Goal: Information Seeking & Learning: Learn about a topic

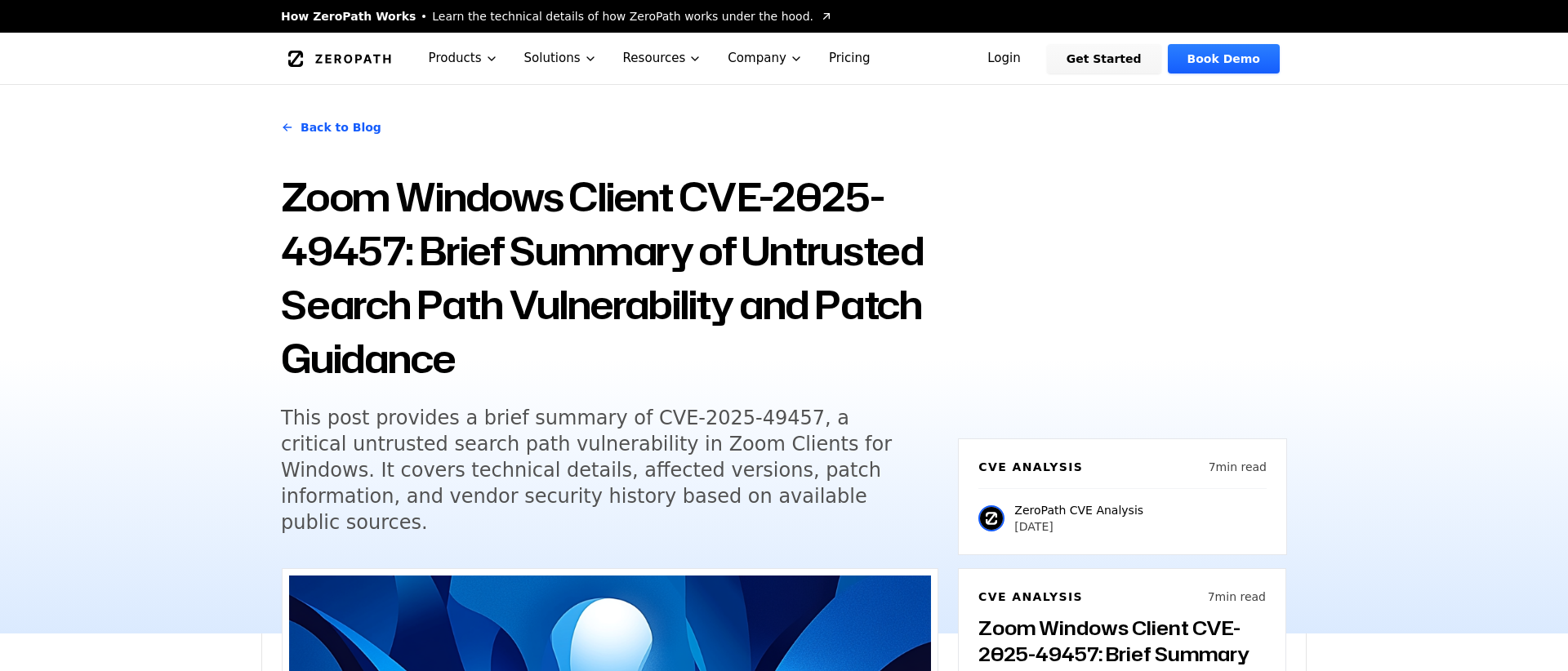
scroll to position [1239, 0]
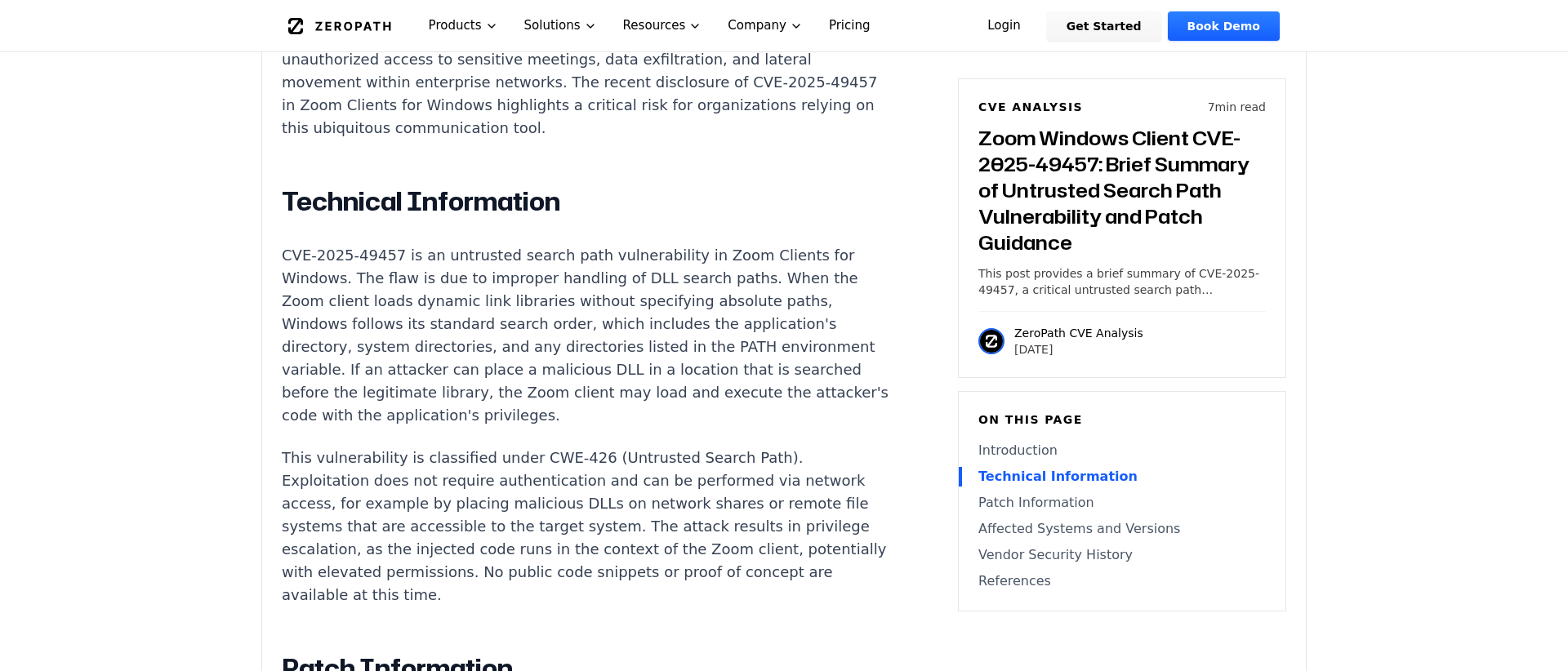
drag, startPoint x: 723, startPoint y: 172, endPoint x: 910, endPoint y: 169, distance: 187.0
drag, startPoint x: 317, startPoint y: 262, endPoint x: 388, endPoint y: 261, distance: 71.0
click at [388, 261] on p "CVE-2025-49457 is an untrusted search path vulnerability in Zoom Clients for Wi…" at bounding box center [586, 335] width 608 height 183
click at [389, 260] on p "CVE-2025-49457 is an untrusted search path vulnerability in Zoom Clients for Wi…" at bounding box center [586, 335] width 608 height 183
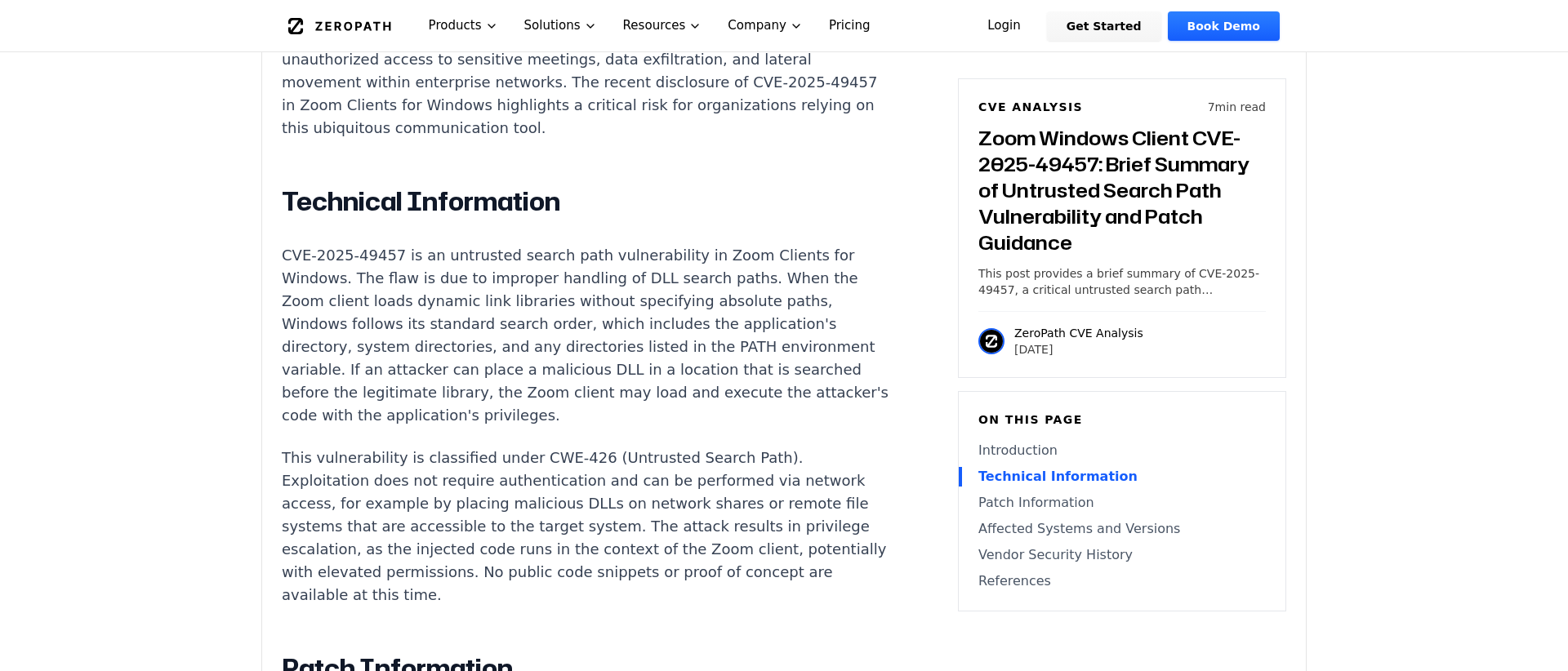
drag, startPoint x: 407, startPoint y: 260, endPoint x: 418, endPoint y: 257, distance: 11.4
click at [411, 259] on p "CVE-2025-49457 is an untrusted search path vulnerability in Zoom Clients for Wi…" at bounding box center [586, 335] width 608 height 183
click at [418, 257] on p "CVE-2025-49457 is an untrusted search path vulnerability in Zoom Clients for Wi…" at bounding box center [586, 335] width 608 height 183
click at [472, 256] on p "CVE-2025-49457 is an untrusted search path vulnerability in Zoom Clients for Wi…" at bounding box center [586, 335] width 608 height 183
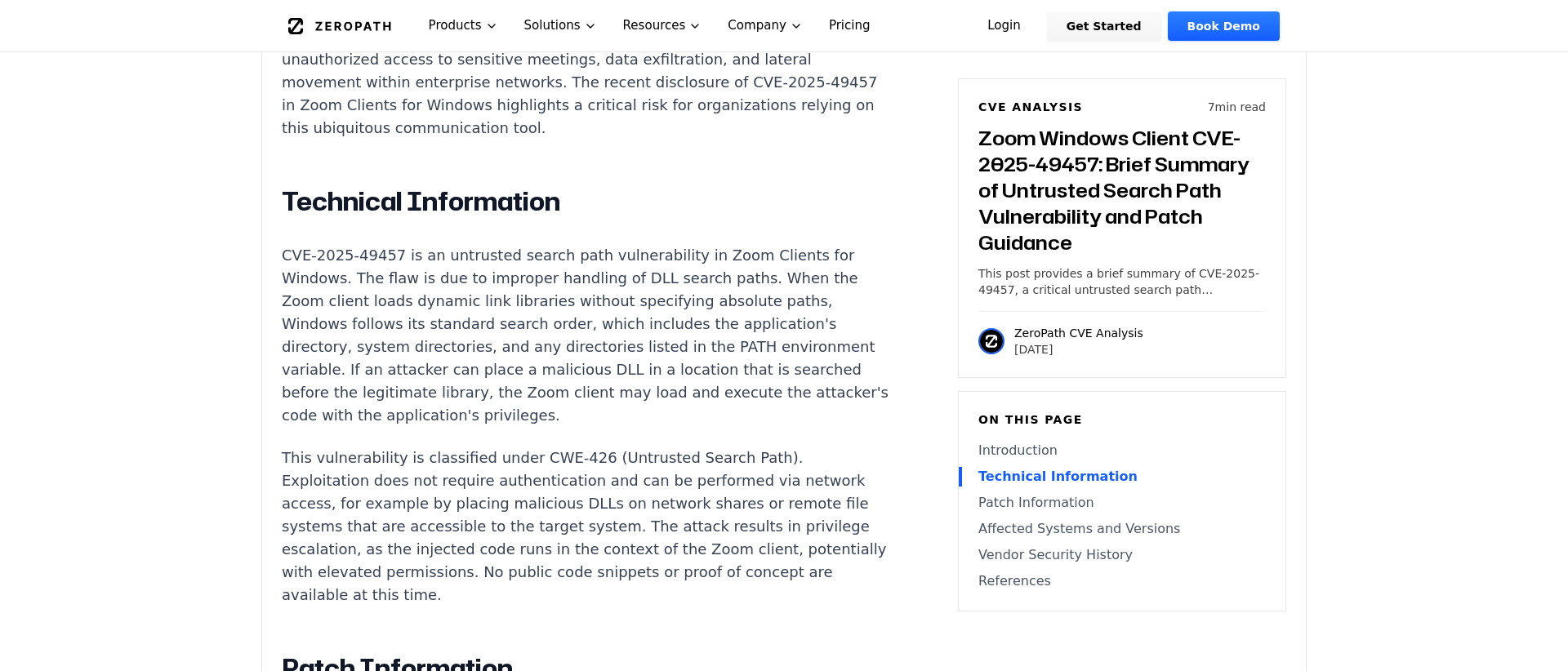
click at [556, 255] on p "CVE-2025-49457 is an untrusted search path vulnerability in Zoom Clients for Wi…" at bounding box center [586, 335] width 608 height 183
click at [568, 260] on p "CVE-2025-49457 is an untrusted search path vulnerability in Zoom Clients for Wi…" at bounding box center [586, 335] width 608 height 183
click at [465, 265] on p "CVE-2025-49457 is an untrusted search path vulnerability in Zoom Clients for Wi…" at bounding box center [586, 335] width 608 height 183
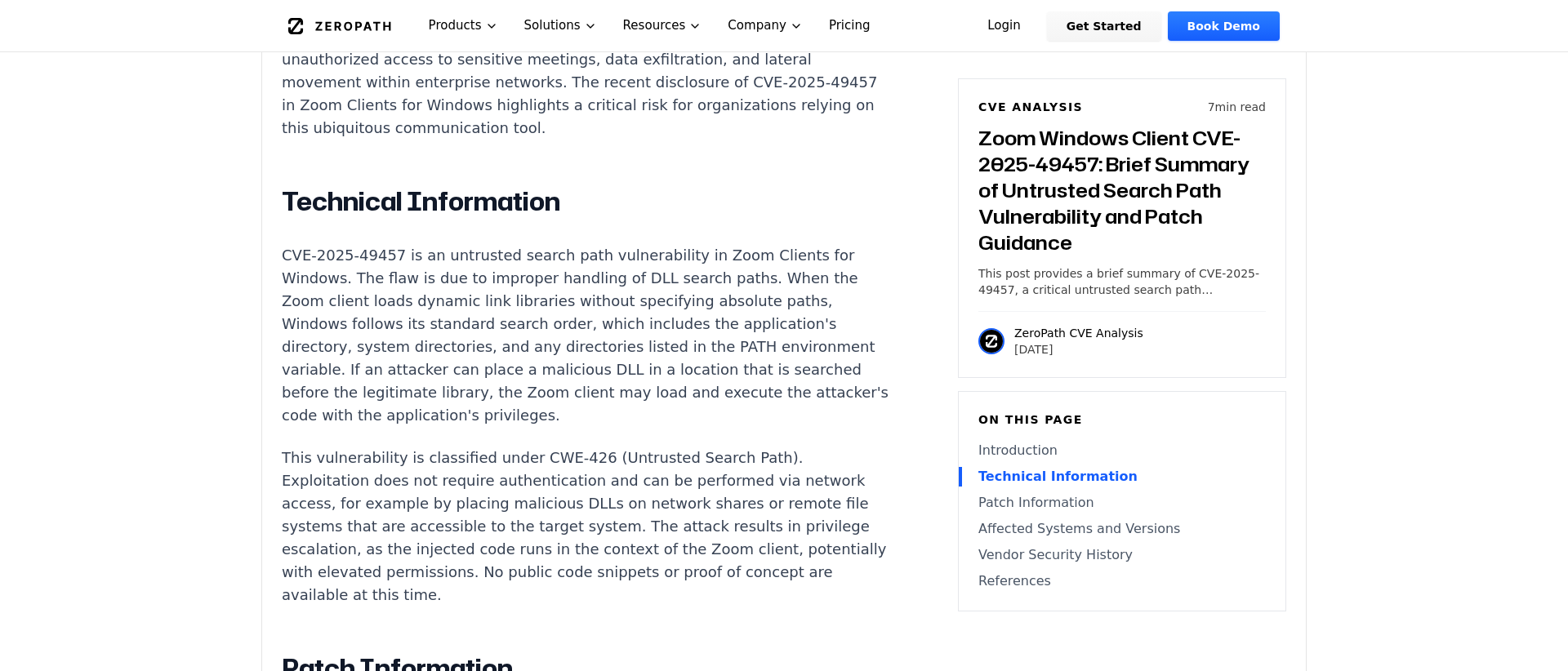
click at [349, 306] on p "CVE-2025-49457 is an untrusted search path vulnerability in Zoom Clients for Wi…" at bounding box center [586, 335] width 608 height 183
click at [417, 304] on p "CVE-2025-49457 is an untrusted search path vulnerability in Zoom Clients for Wi…" at bounding box center [586, 335] width 608 height 183
click at [584, 323] on p "CVE-2025-49457 is an untrusted search path vulnerability in Zoom Clients for Wi…" at bounding box center [586, 335] width 608 height 183
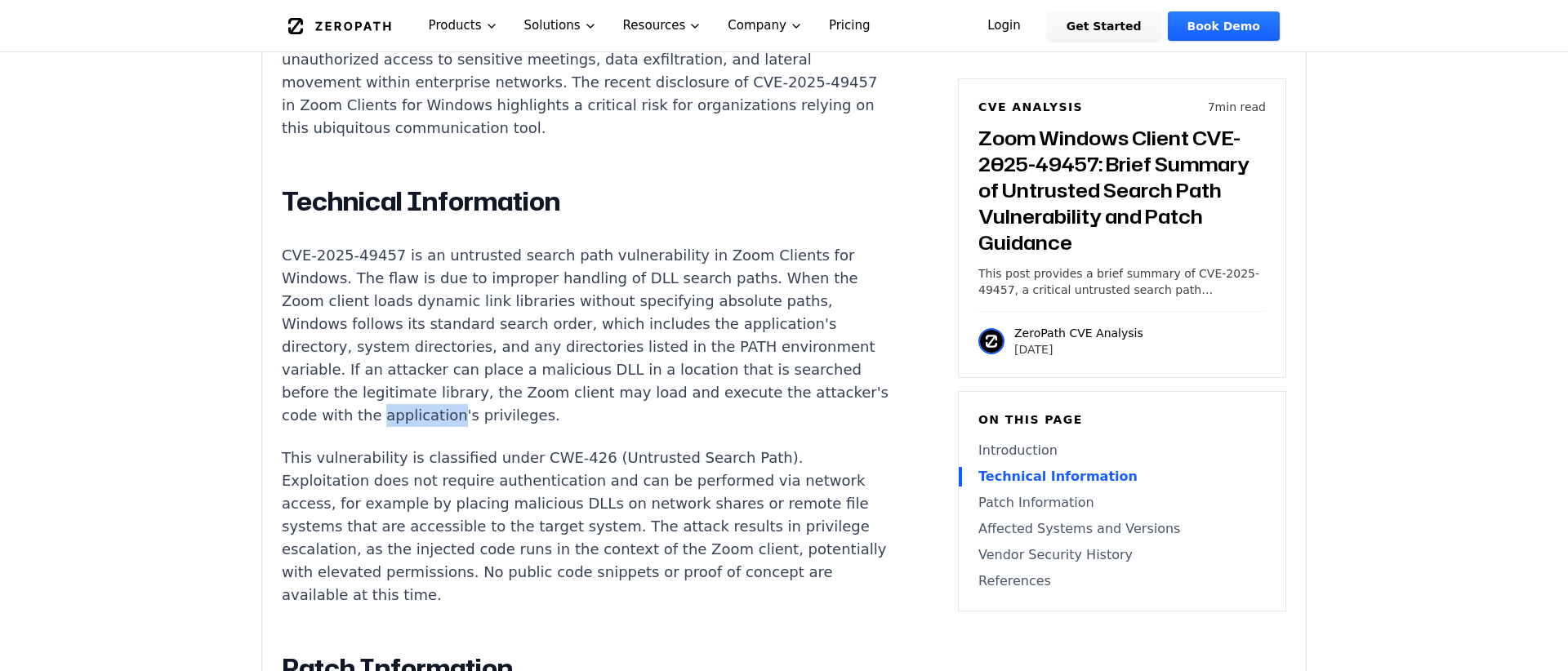
click at [584, 323] on p "CVE-2025-49457 is an untrusted search path vulnerability in Zoom Clients for Wi…" at bounding box center [586, 335] width 608 height 183
click at [558, 330] on p "CVE-2025-49457 is an untrusted search path vulnerability in Zoom Clients for Wi…" at bounding box center [586, 335] width 608 height 183
drag, startPoint x: 353, startPoint y: 368, endPoint x: 567, endPoint y: 367, distance: 214.0
click at [567, 446] on p "This vulnerability is classified under CWE-426 (Untrusted Search Path). Exploit…" at bounding box center [586, 526] width 608 height 160
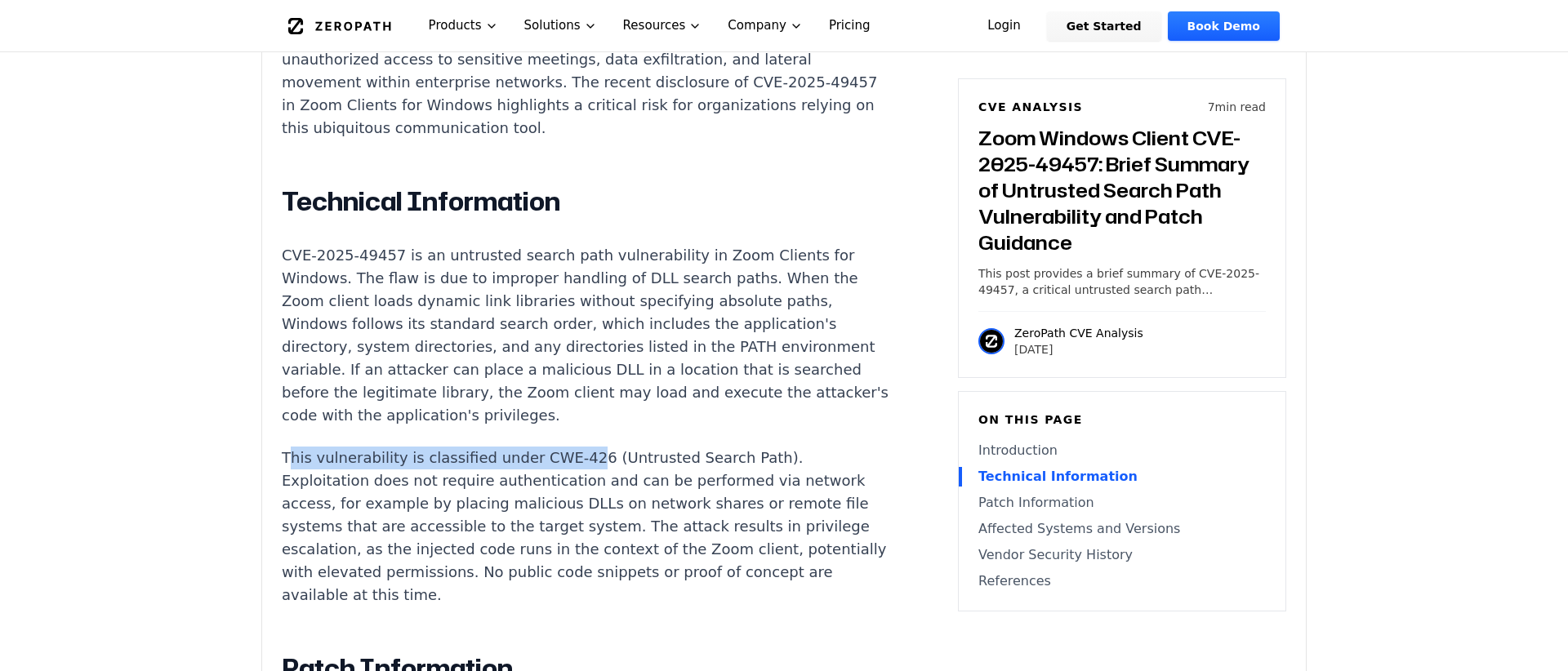
click at [567, 446] on p "This vulnerability is classified under CWE-426 (Untrusted Search Path). Exploit…" at bounding box center [586, 526] width 608 height 160
click at [328, 446] on p "This vulnerability is classified under CWE-426 (Untrusted Search Path). Exploit…" at bounding box center [586, 526] width 608 height 160
click at [337, 446] on p "This vulnerability is classified under CWE-426 (Untrusted Search Path). Exploit…" at bounding box center [586, 526] width 608 height 160
click at [798, 446] on p "This vulnerability is classified under CWE-426 (Untrusted Search Path). Exploit…" at bounding box center [586, 526] width 608 height 160
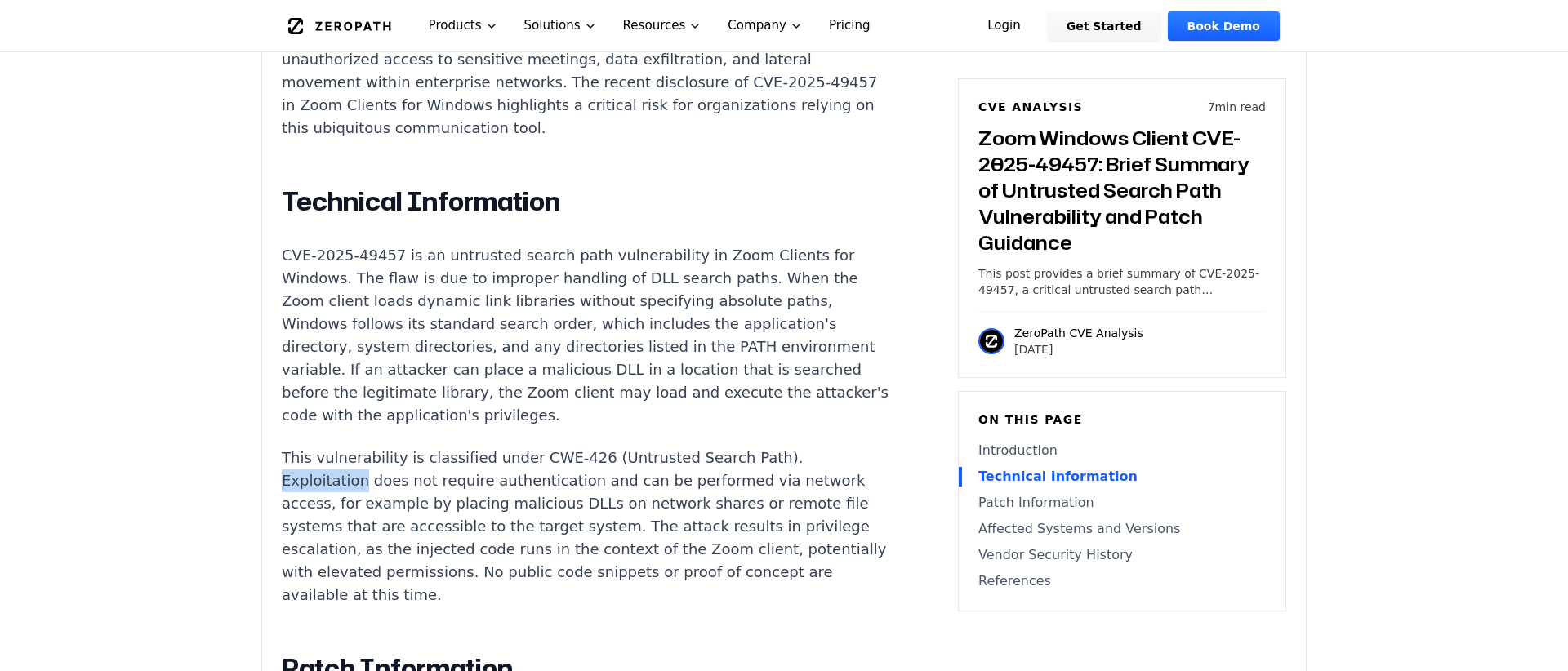
click at [798, 446] on p "This vulnerability is classified under CWE-426 (Untrusted Search Path). Exploit…" at bounding box center [586, 526] width 608 height 160
click at [366, 446] on p "This vulnerability is classified under CWE-426 (Untrusted Search Path). Exploit…" at bounding box center [586, 526] width 608 height 160
click at [759, 446] on p "This vulnerability is classified under CWE-426 (Untrusted Search Path). Exploit…" at bounding box center [586, 526] width 608 height 160
click at [321, 446] on p "This vulnerability is classified under CWE-426 (Untrusted Search Path). Exploit…" at bounding box center [586, 526] width 608 height 160
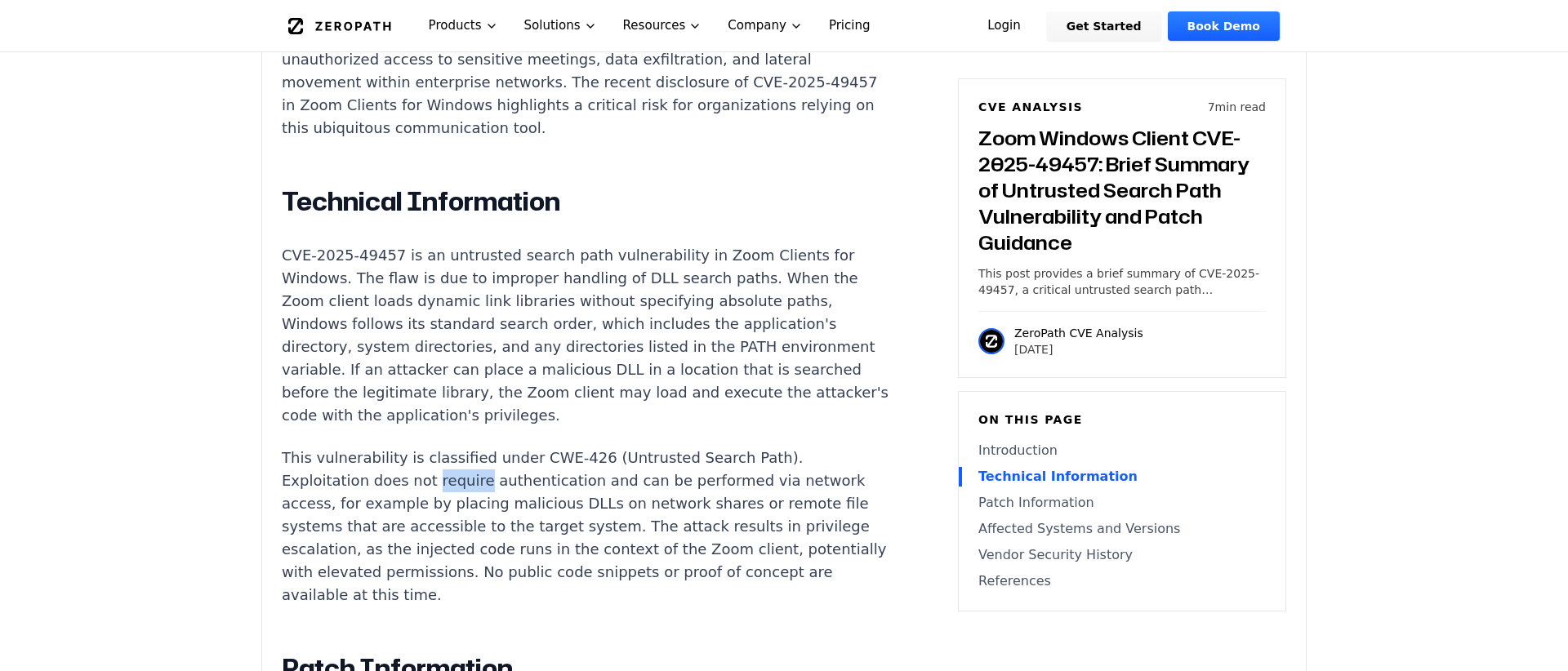
click at [321, 446] on p "This vulnerability is classified under CWE-426 (Untrusted Search Path). Exploit…" at bounding box center [586, 526] width 608 height 160
click at [378, 446] on p "This vulnerability is classified under CWE-426 (Untrusted Search Path). Exploit…" at bounding box center [586, 526] width 608 height 160
click at [494, 446] on p "This vulnerability is classified under CWE-426 (Untrusted Search Path). Exploit…" at bounding box center [586, 526] width 608 height 160
click at [750, 446] on p "This vulnerability is classified under CWE-426 (Untrusted Search Path). Exploit…" at bounding box center [586, 526] width 608 height 160
click at [752, 446] on p "This vulnerability is classified under CWE-426 (Untrusted Search Path). Exploit…" at bounding box center [586, 526] width 608 height 160
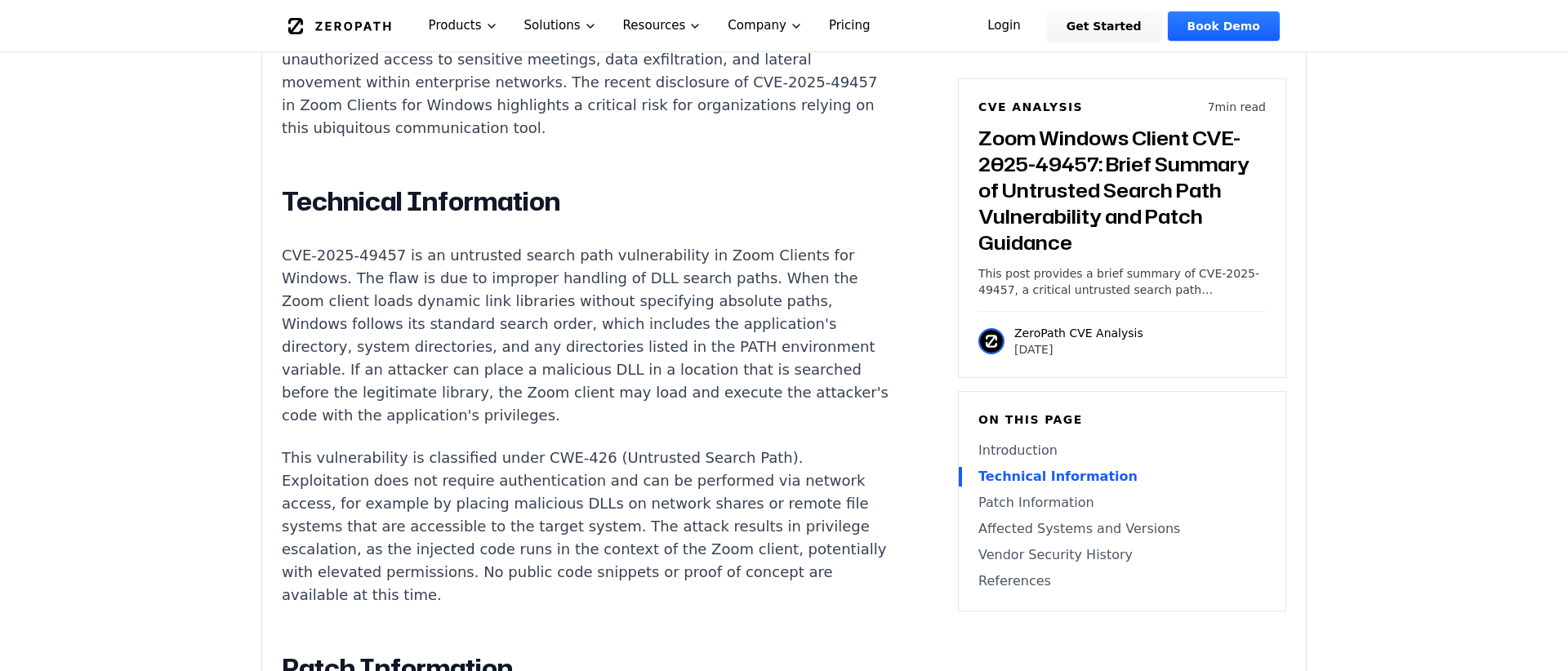
click at [426, 446] on p "This vulnerability is classified under CWE-426 (Untrusted Search Path). Exploit…" at bounding box center [586, 526] width 608 height 160
click at [494, 446] on p "This vulnerability is classified under CWE-426 (Untrusted Search Path). Exploit…" at bounding box center [586, 526] width 608 height 160
click at [610, 446] on p "This vulnerability is classified under CWE-426 (Untrusted Search Path). Exploit…" at bounding box center [586, 526] width 608 height 160
click at [673, 446] on p "This vulnerability is classified under CWE-426 (Untrusted Search Path). Exploit…" at bounding box center [586, 526] width 608 height 160
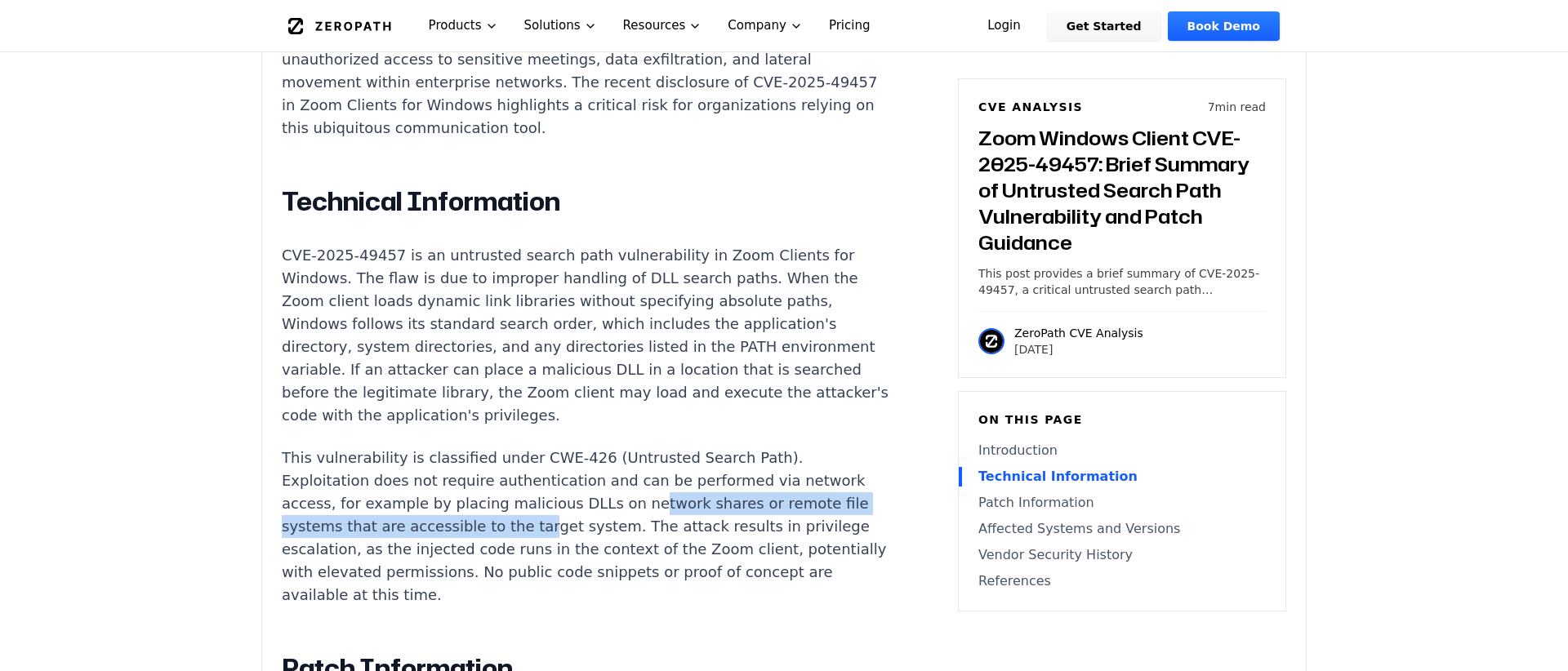
drag, startPoint x: 332, startPoint y: 428, endPoint x: 467, endPoint y: 422, distance: 135.1
click at [467, 446] on p "This vulnerability is classified under CWE-426 (Untrusted Search Path). Exploit…" at bounding box center [586, 526] width 608 height 160
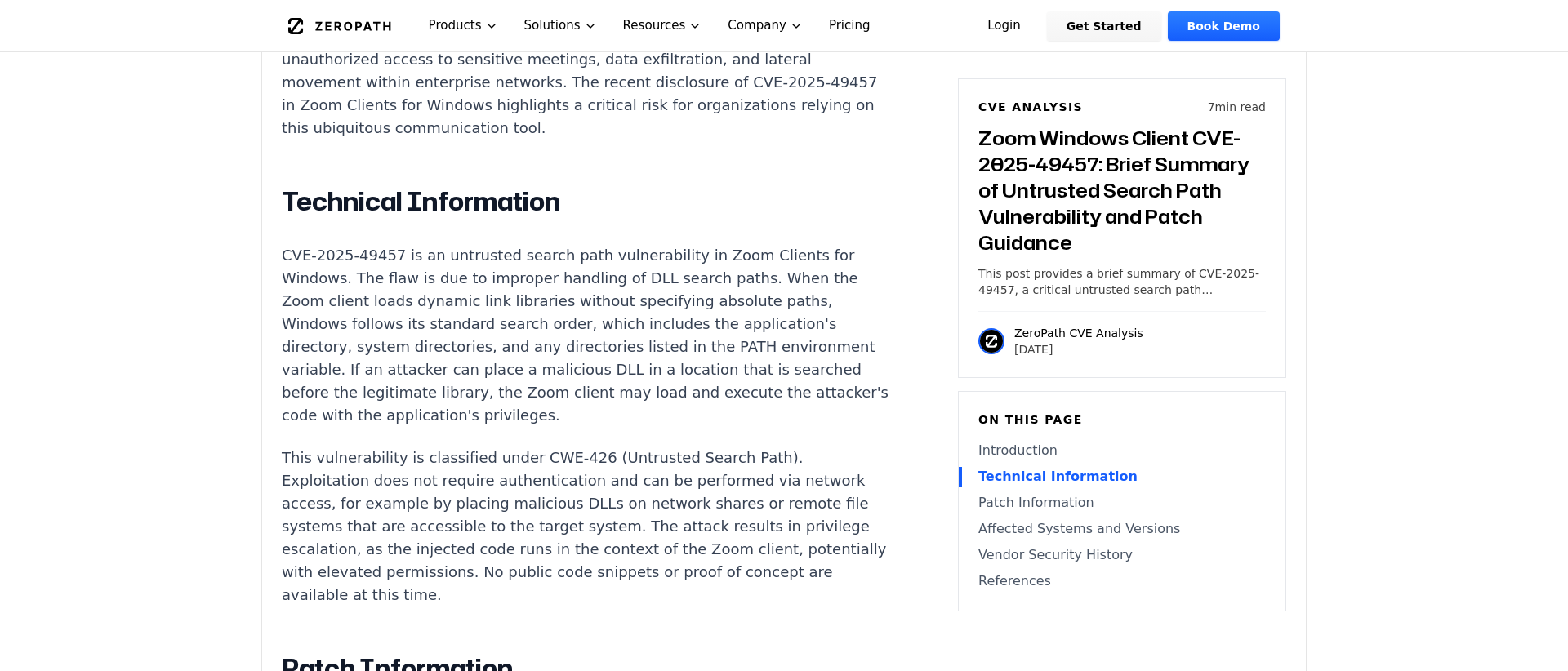
click at [467, 446] on p "This vulnerability is classified under CWE-426 (Untrusted Search Path). Exploit…" at bounding box center [586, 526] width 608 height 160
drag, startPoint x: 610, startPoint y: 427, endPoint x: 742, endPoint y: 426, distance: 132.0
click at [742, 446] on p "This vulnerability is classified under CWE-426 (Untrusted Search Path). Exploit…" at bounding box center [586, 526] width 608 height 160
drag, startPoint x: 330, startPoint y: 460, endPoint x: 486, endPoint y: 460, distance: 156.0
click at [486, 460] on p "This vulnerability is classified under CWE-426 (Untrusted Search Path). Exploit…" at bounding box center [586, 526] width 608 height 160
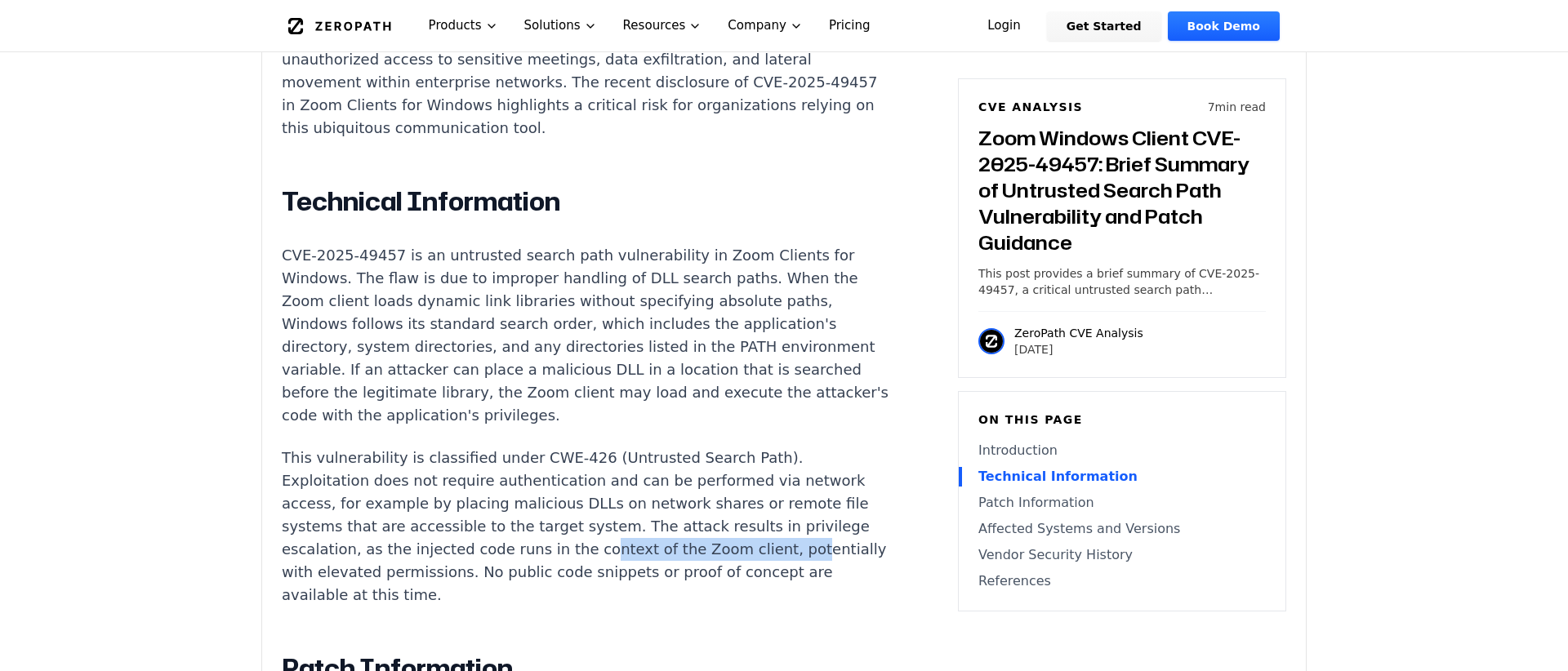
click at [486, 460] on p "This vulnerability is classified under CWE-426 (Untrusted Search Path). Exploit…" at bounding box center [586, 526] width 608 height 160
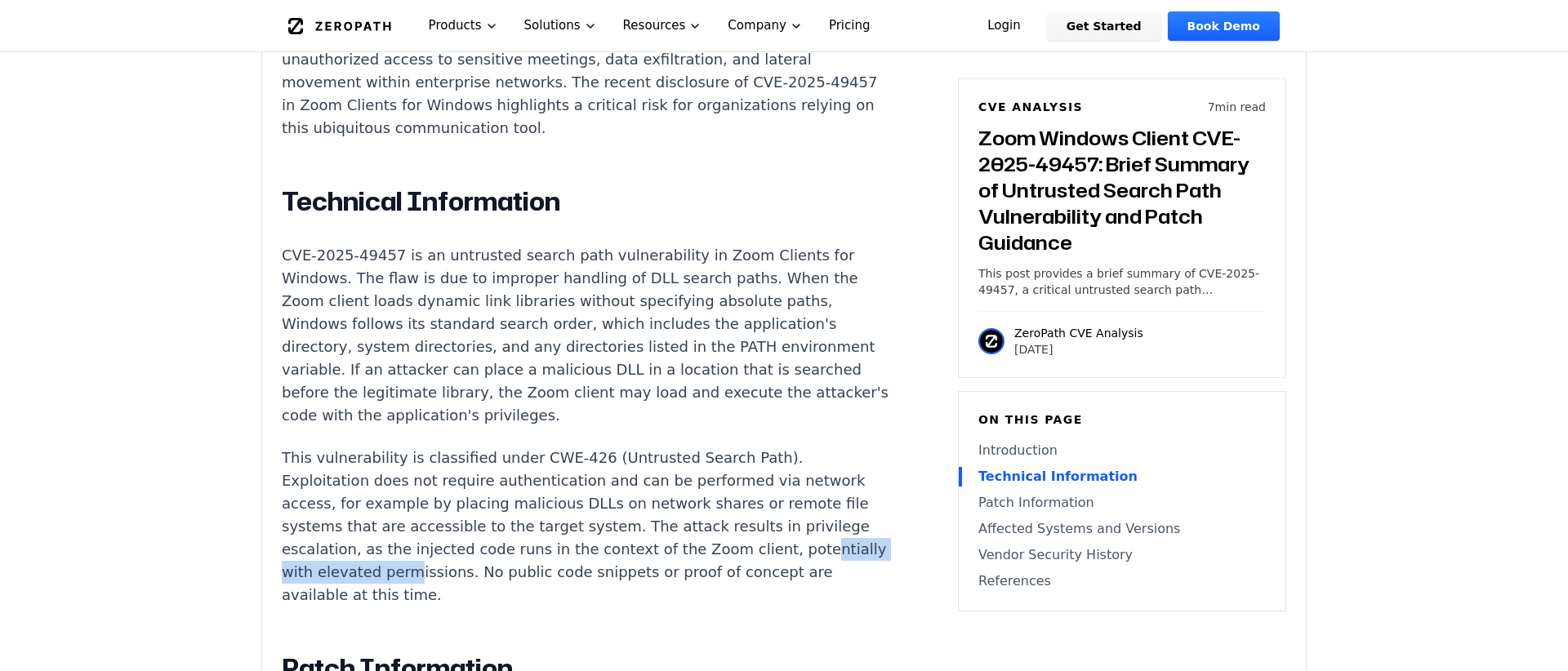
drag, startPoint x: 575, startPoint y: 459, endPoint x: 653, endPoint y: 457, distance: 78.0
click at [653, 457] on p "This vulnerability is classified under CWE-426 (Untrusted Search Path). Exploit…" at bounding box center [586, 526] width 608 height 160
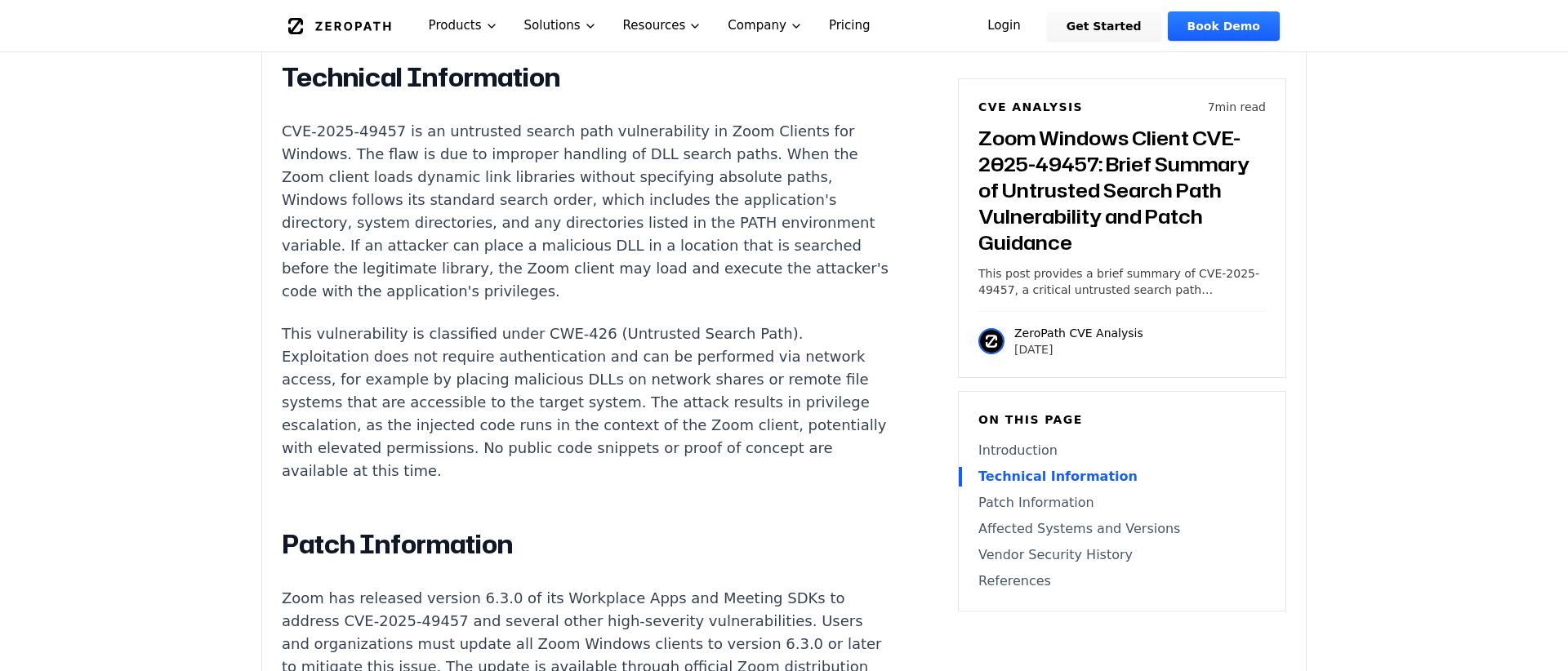
scroll to position [1464, 0]
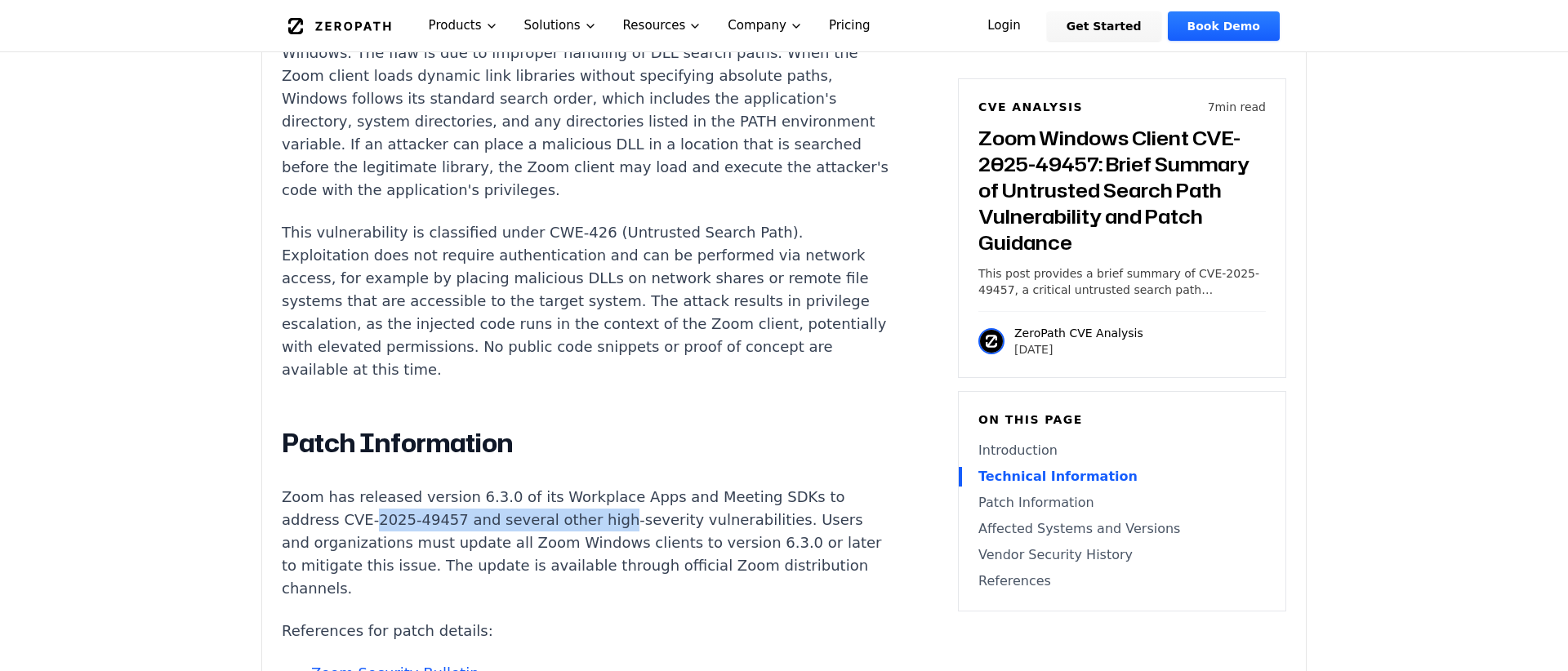
drag, startPoint x: 312, startPoint y: 402, endPoint x: 545, endPoint y: 402, distance: 233.0
click at [545, 485] on p "Zoom has released version 6.3.0 of its Workplace Apps and Meeting SDKs to addre…" at bounding box center [586, 542] width 608 height 114
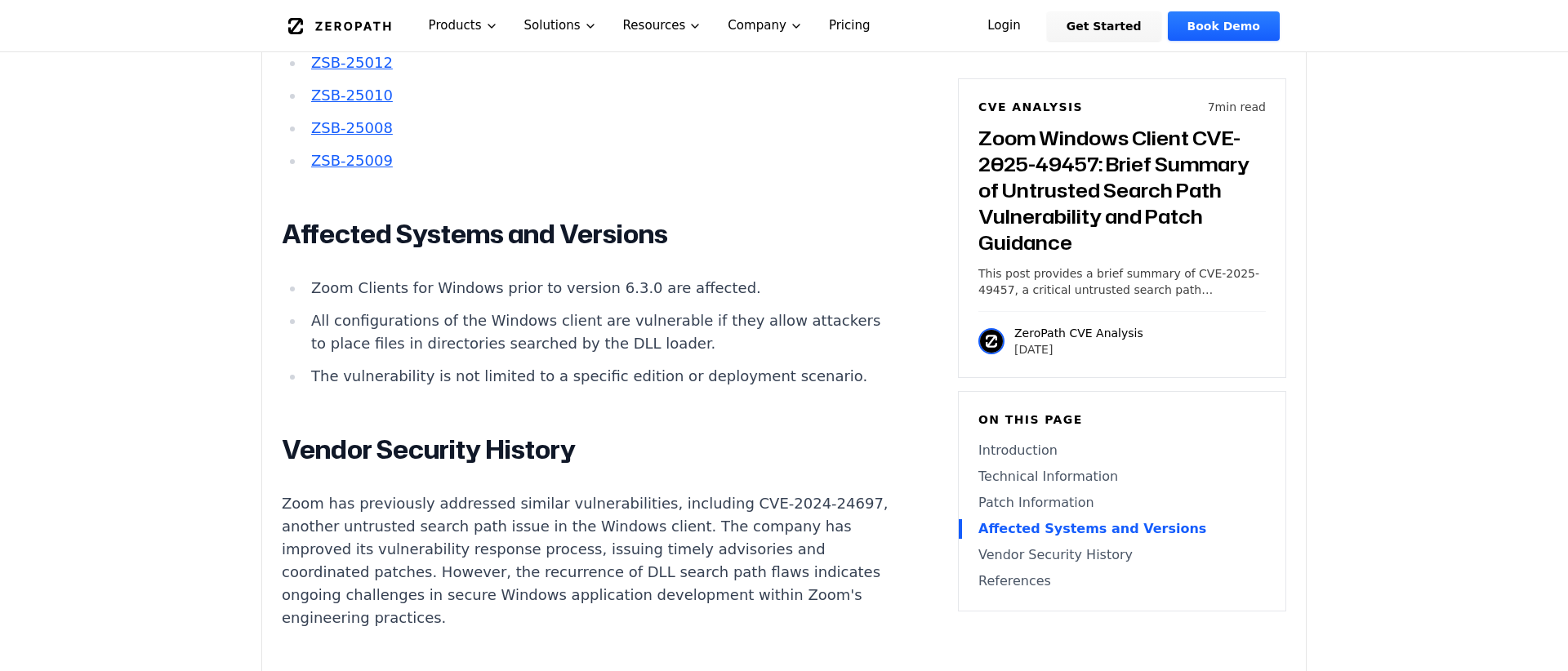
scroll to position [2477, 0]
